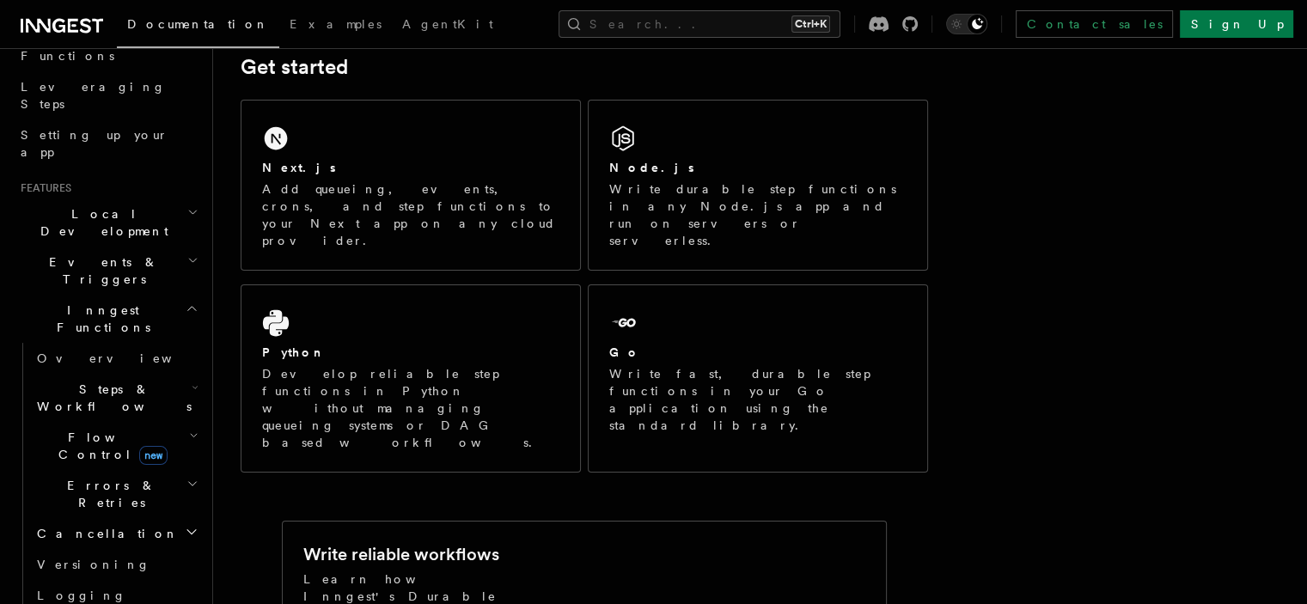
scroll to position [254, 0]
click at [168, 296] on h2 "Inngest Functions" at bounding box center [108, 320] width 188 height 48
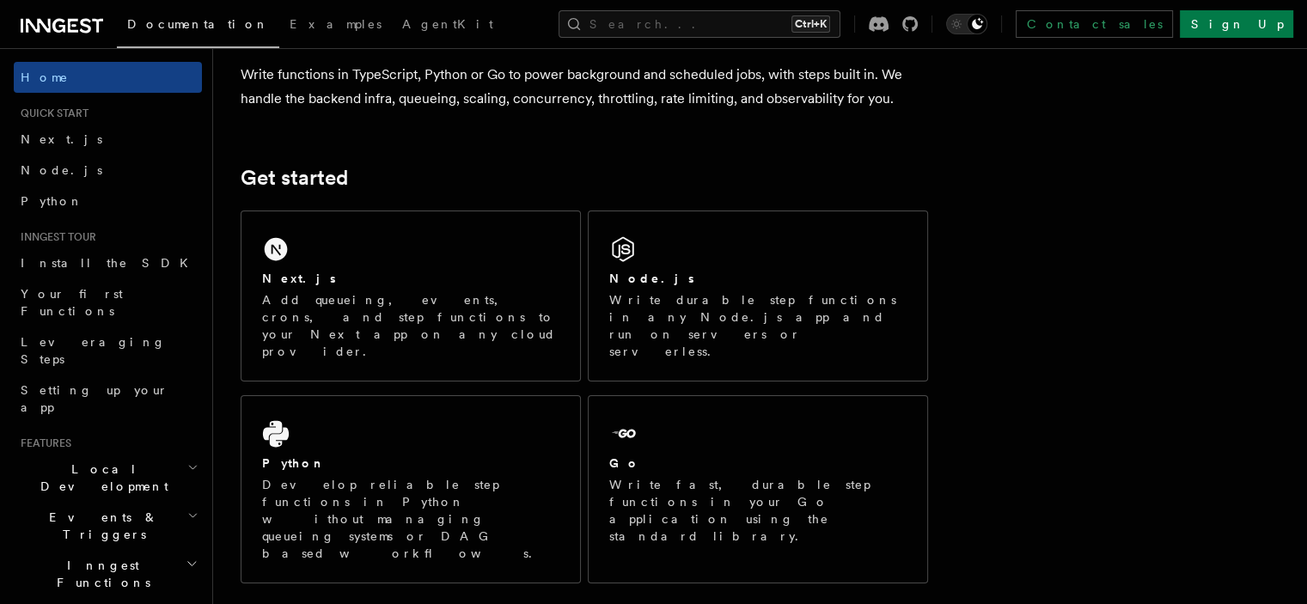
scroll to position [0, 0]
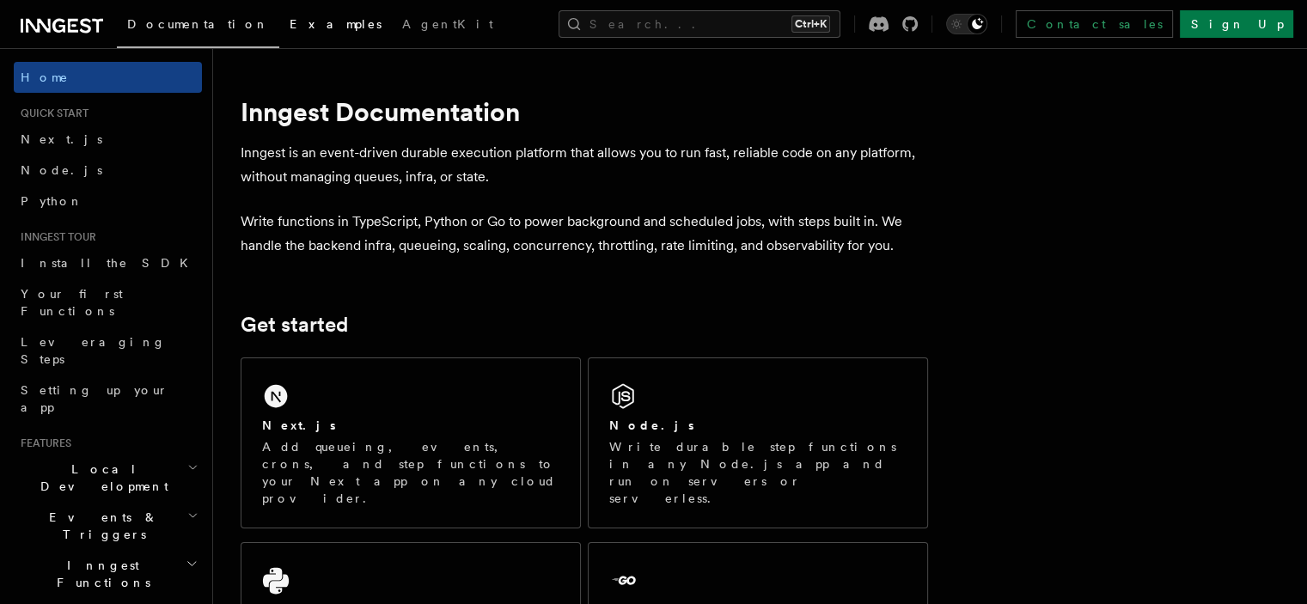
click at [290, 22] on span "Examples" at bounding box center [336, 24] width 92 height 14
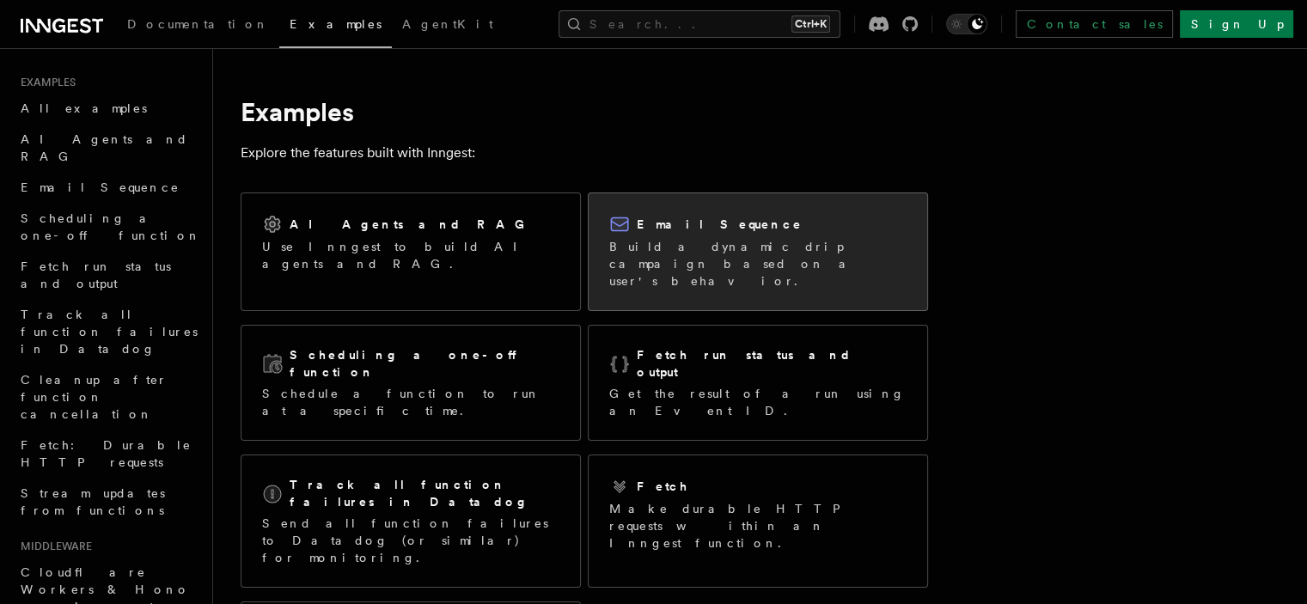
click at [770, 243] on p "Build a dynamic drip campaign based on a user's behavior." at bounding box center [757, 264] width 297 height 52
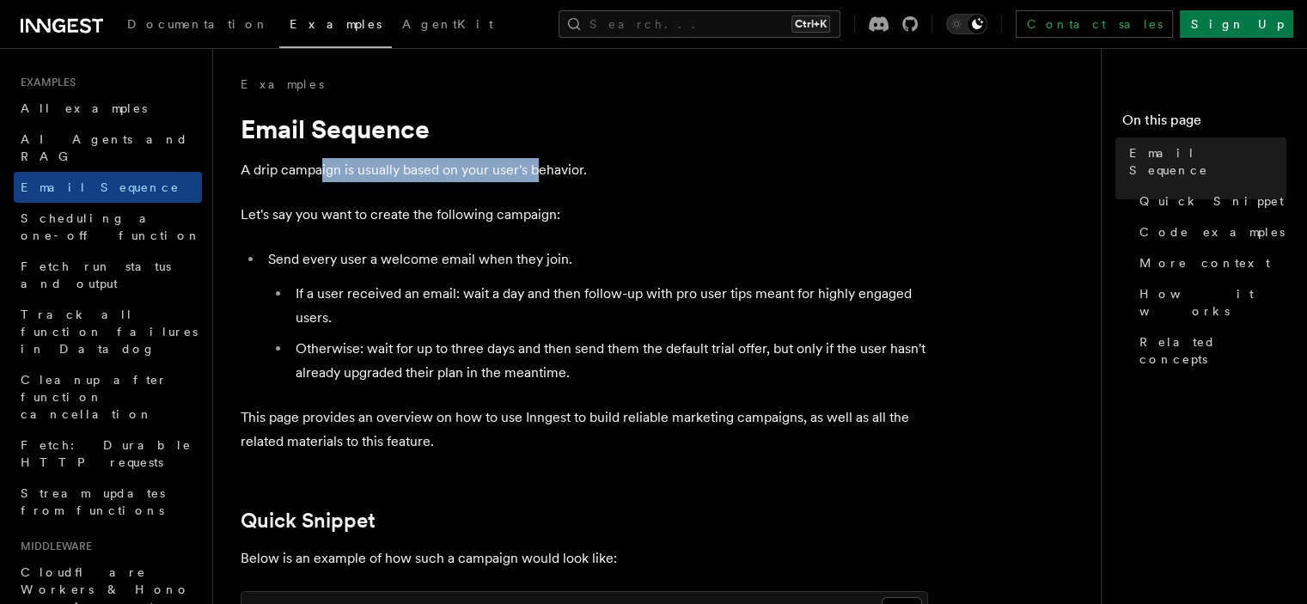
drag, startPoint x: 320, startPoint y: 173, endPoint x: 536, endPoint y: 173, distance: 216.5
click at [536, 173] on p "A drip campaign is usually based on your user's behavior." at bounding box center [584, 170] width 687 height 24
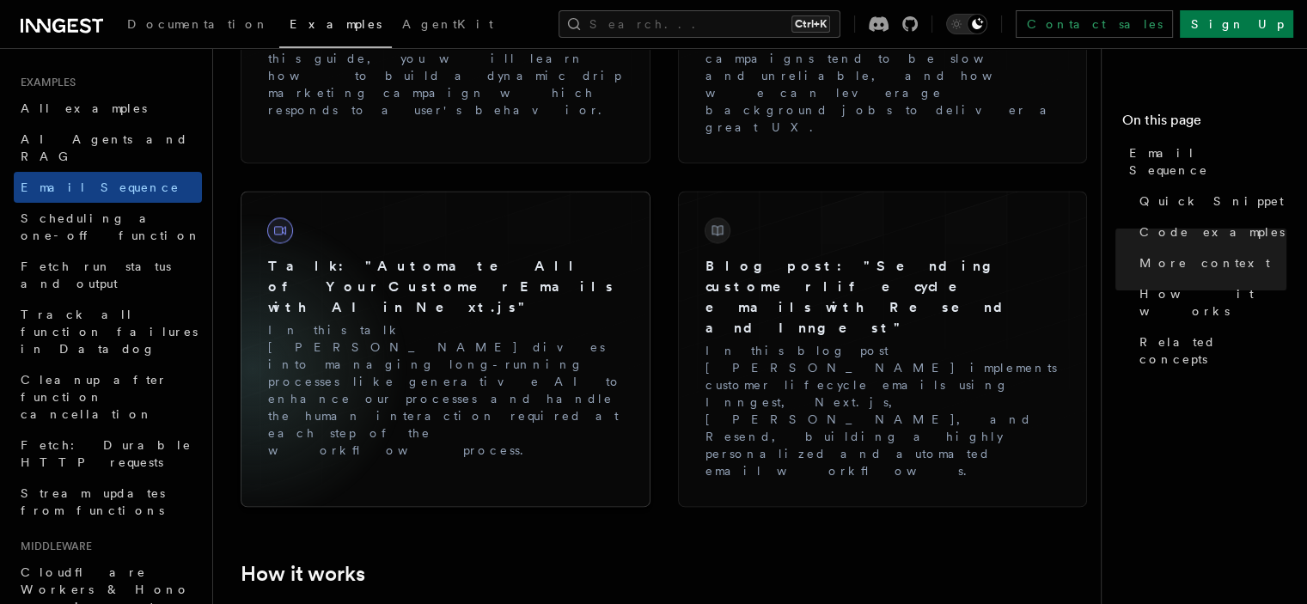
scroll to position [2578, 0]
